Goal: Task Accomplishment & Management: Manage account settings

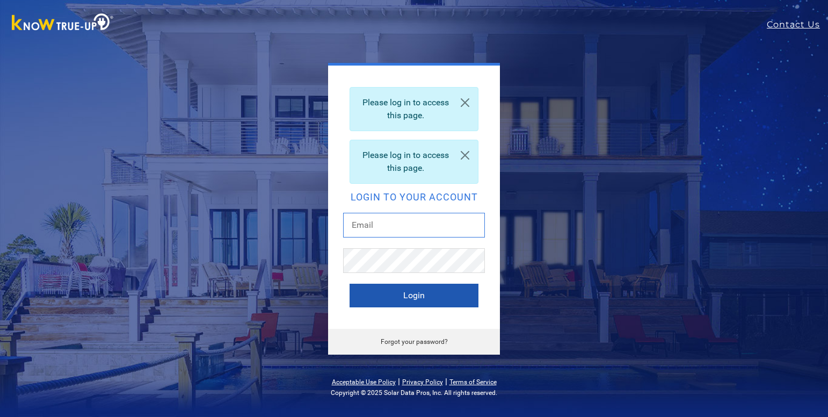
type input "mjharris1334@gmail.com"
click at [394, 299] on button "Login" at bounding box center [414, 295] width 129 height 24
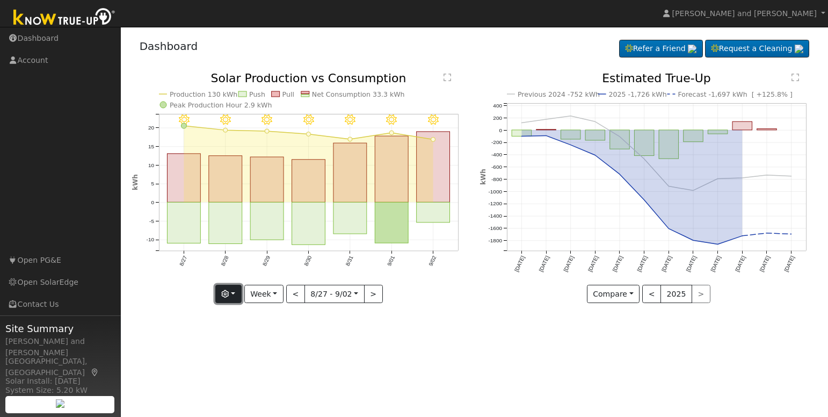
click at [223, 289] on button "button" at bounding box center [228, 294] width 26 height 18
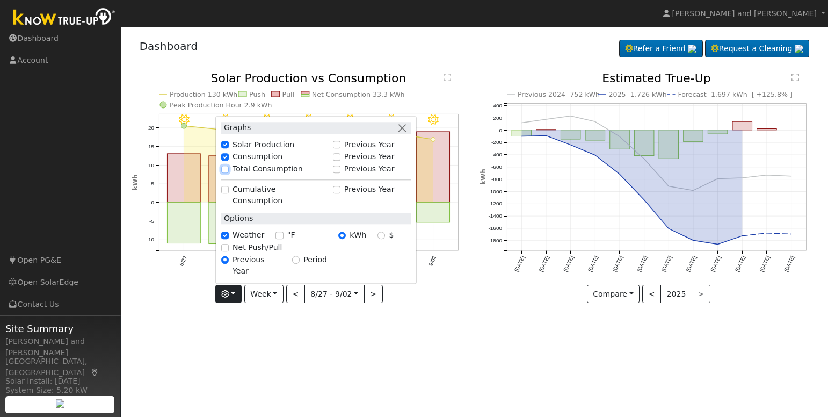
click at [226, 173] on input "Total Consumption" at bounding box center [225, 169] width 8 height 8
checkbox input "true"
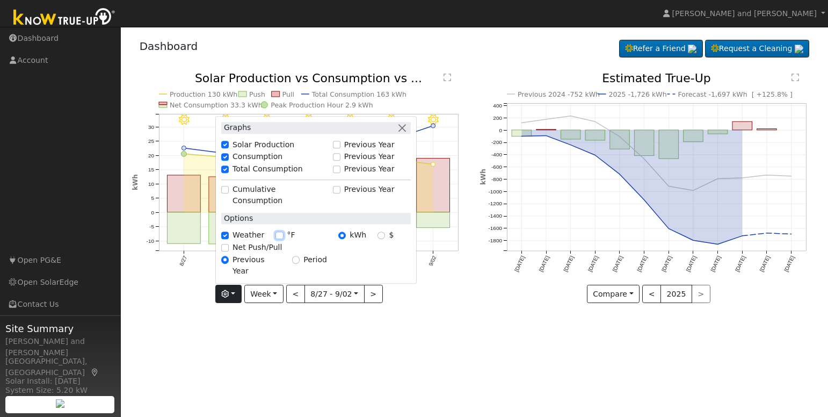
click at [279, 239] on input "°F" at bounding box center [279, 235] width 8 height 8
checkbox input "true"
click at [341, 327] on div "User Profile First name Last name Email Email Notifications No Emails No Emails…" at bounding box center [474, 222] width 707 height 390
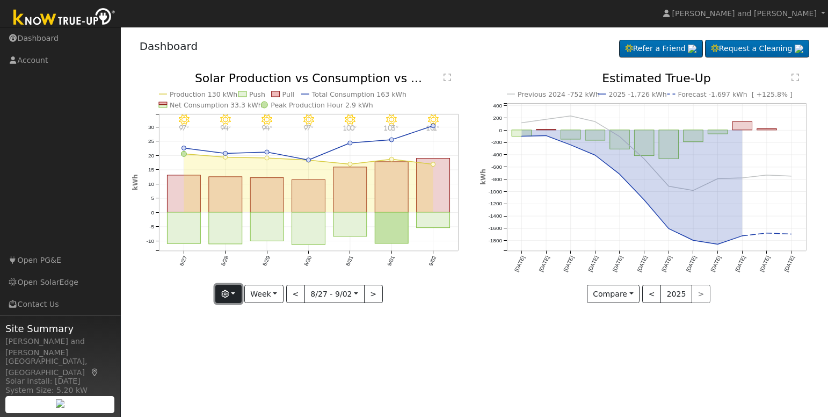
click at [235, 296] on button "button" at bounding box center [228, 294] width 26 height 18
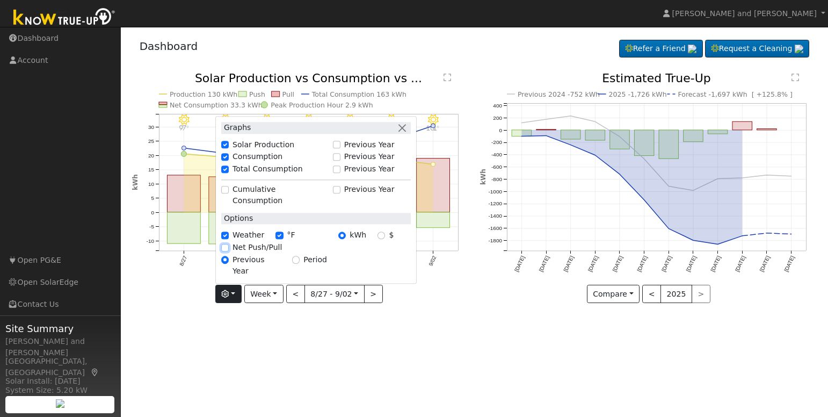
click at [227, 251] on input "Net Push/Pull" at bounding box center [225, 248] width 8 height 8
checkbox input "true"
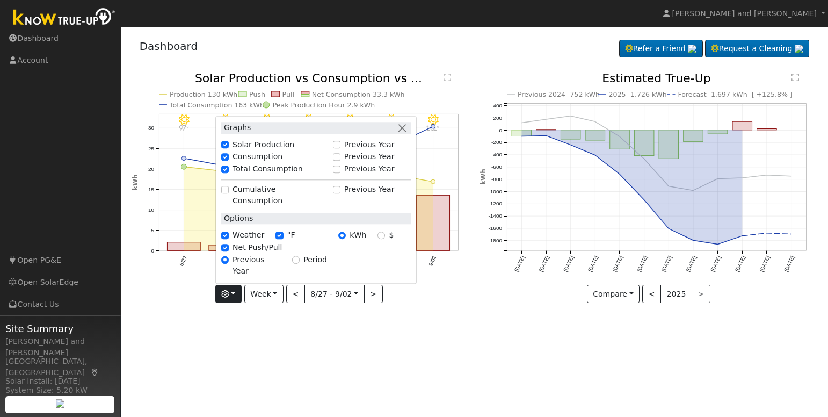
click at [287, 345] on div "User Profile First name Last name Email Email Notifications No Emails No Emails…" at bounding box center [474, 222] width 707 height 390
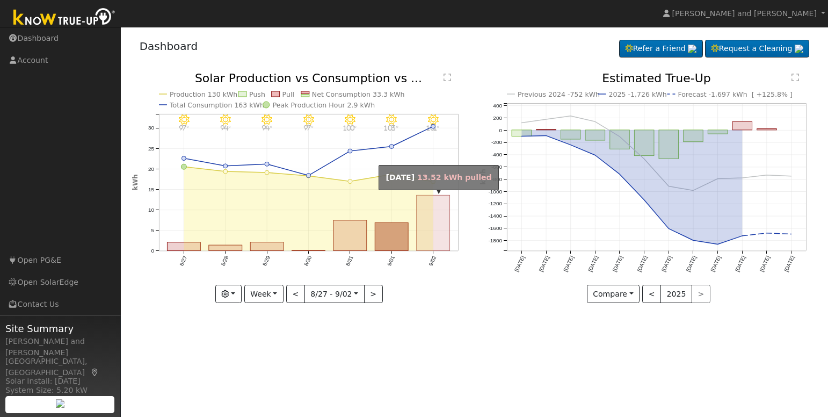
click at [429, 240] on rect "onclick=""" at bounding box center [433, 222] width 33 height 55
type input "2025-09-02"
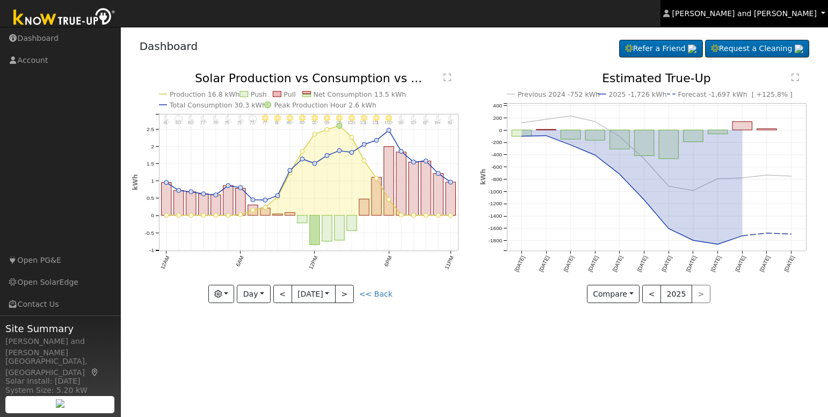
click at [791, 13] on span "Michael and Connie Harris" at bounding box center [744, 13] width 144 height 9
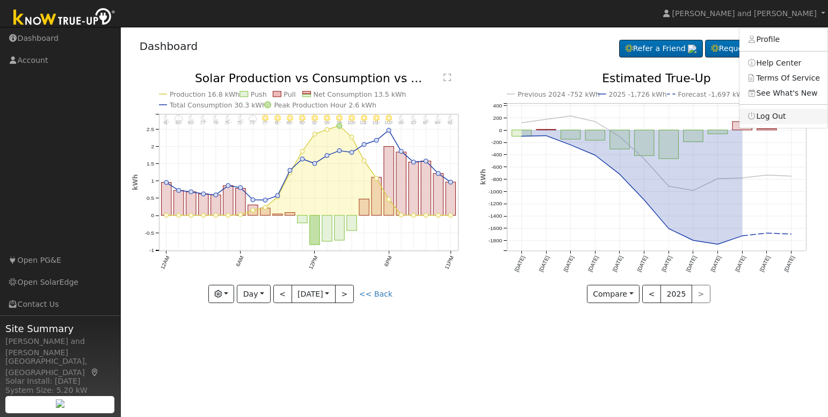
click at [784, 114] on link "Log Out" at bounding box center [783, 115] width 88 height 15
